Goal: Check status: Check status

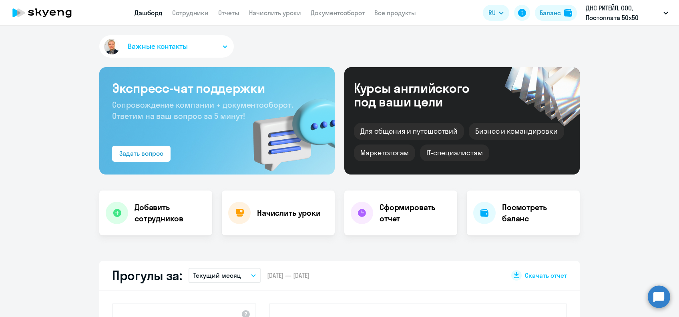
select select "30"
click at [184, 12] on link "Сотрудники" at bounding box center [190, 13] width 36 height 8
select select "30"
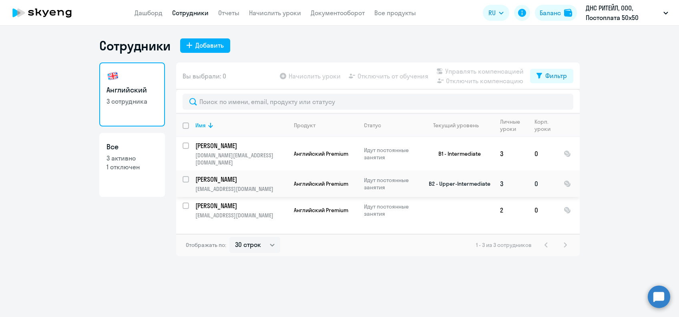
click at [187, 176] on input "select row 35884441" at bounding box center [190, 184] width 16 height 16
checkbox input "true"
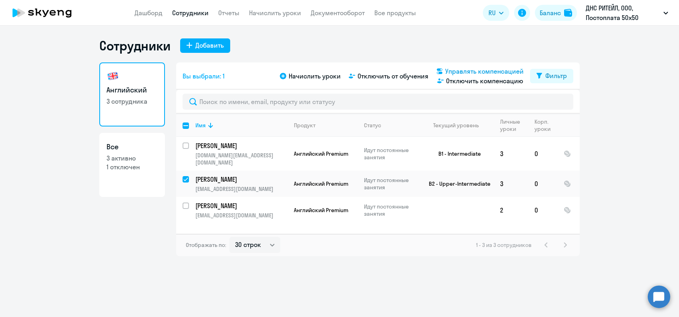
click at [464, 70] on span "Управлять компенсацией" at bounding box center [484, 71] width 78 height 10
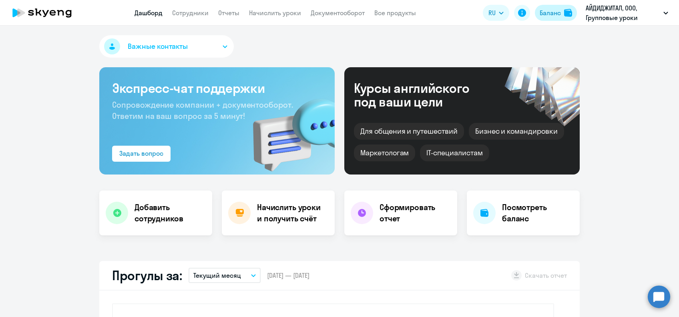
click at [553, 16] on div "Баланс" at bounding box center [549, 13] width 21 height 10
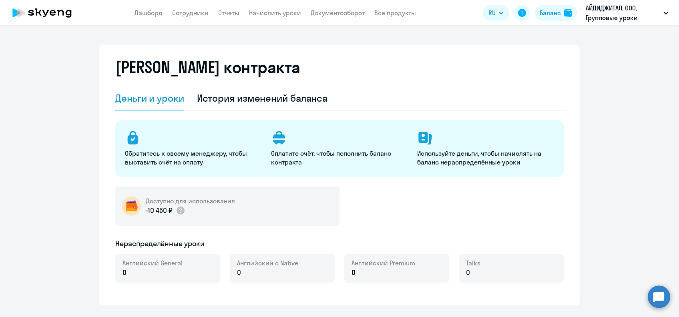
select select "english_adult_not_native_speaker"
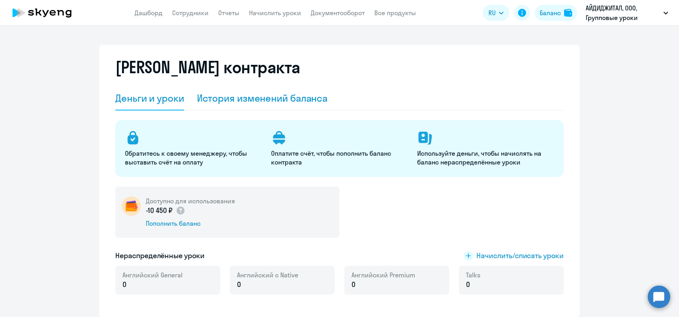
click at [228, 105] on div "История изменений баланса" at bounding box center [262, 98] width 131 height 24
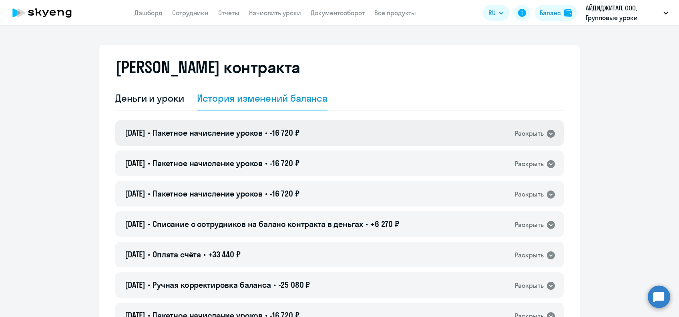
click at [462, 134] on div "[DATE] • Пакетное начисление уроков • -16 720 ₽ Раскрыть" at bounding box center [339, 133] width 448 height 26
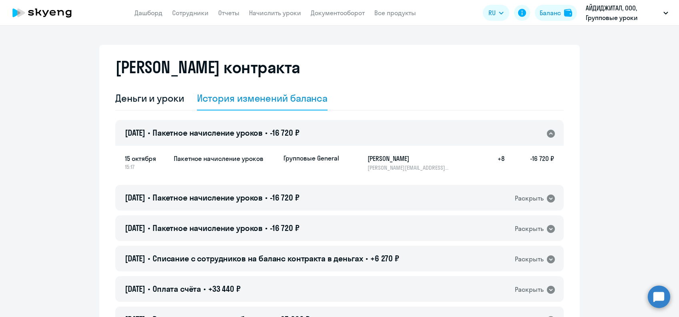
click at [462, 134] on div "[DATE] • Пакетное начисление уроков • -16 720 ₽ Раскрыть" at bounding box center [339, 133] width 448 height 26
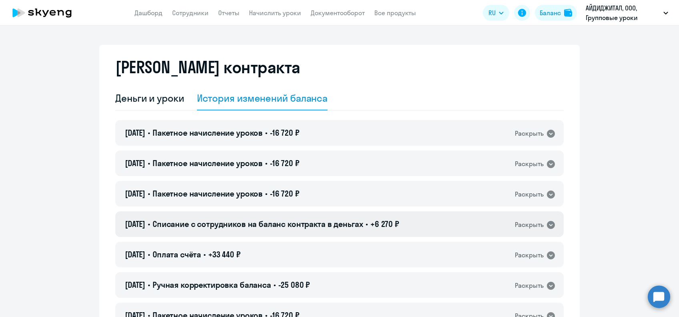
click at [447, 219] on div "[DATE] • Списание с сотрудников на баланс контракта в деньгах • +6 270 ₽ Раскры…" at bounding box center [339, 224] width 448 height 26
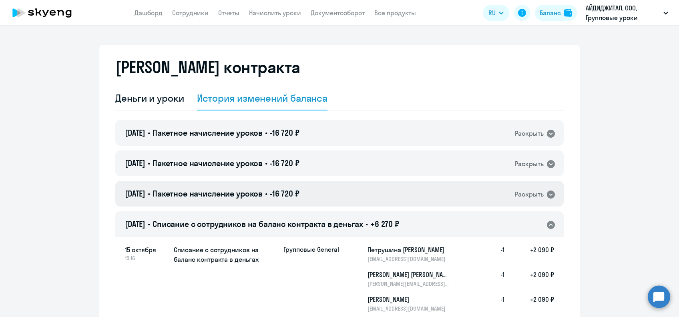
scroll to position [53, 0]
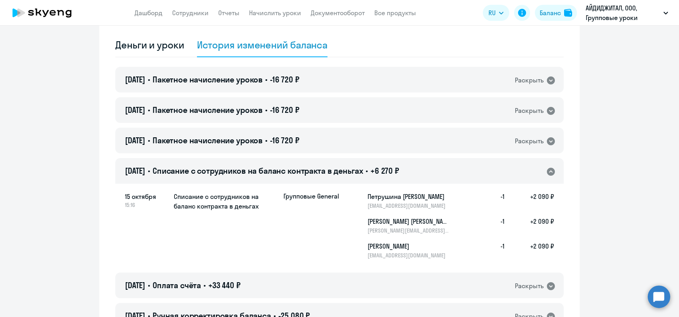
click at [523, 163] on div "[DATE] • Списание с сотрудников на баланс контракта в деньгах • +6 270 ₽ Раскры…" at bounding box center [339, 171] width 448 height 26
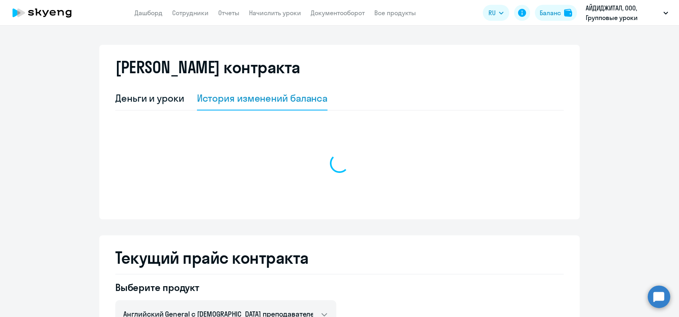
select select "english_adult_not_native_speaker"
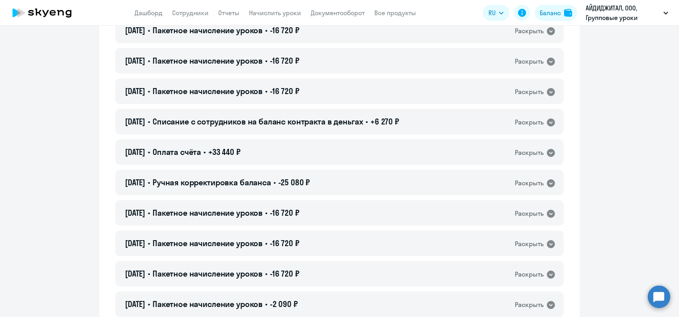
scroll to position [106, 0]
